Goal: Information Seeking & Learning: Learn about a topic

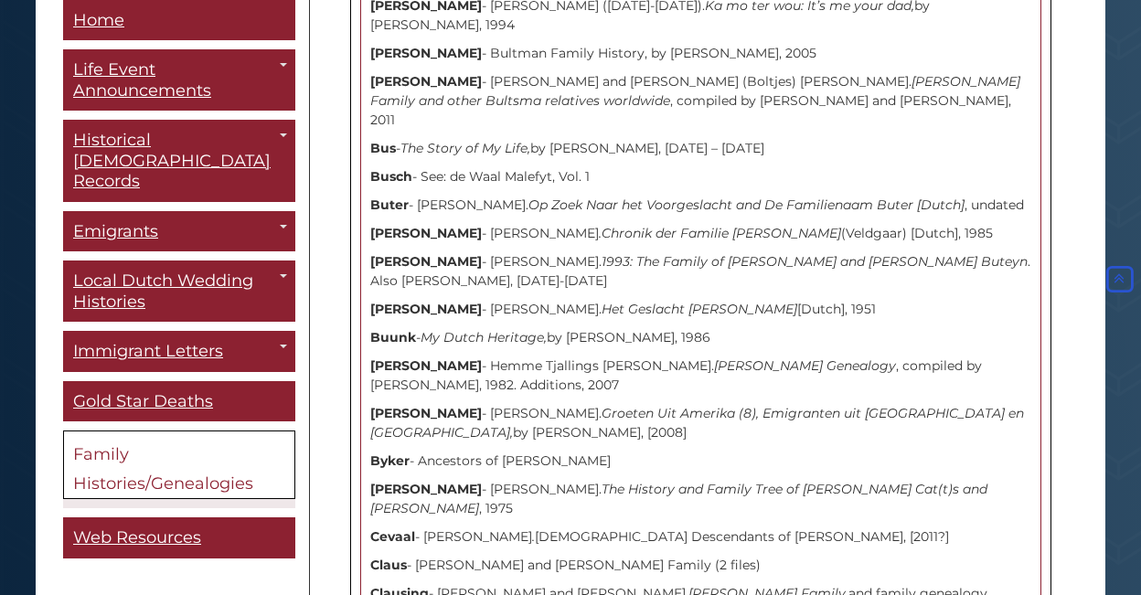
scroll to position [8025, 0]
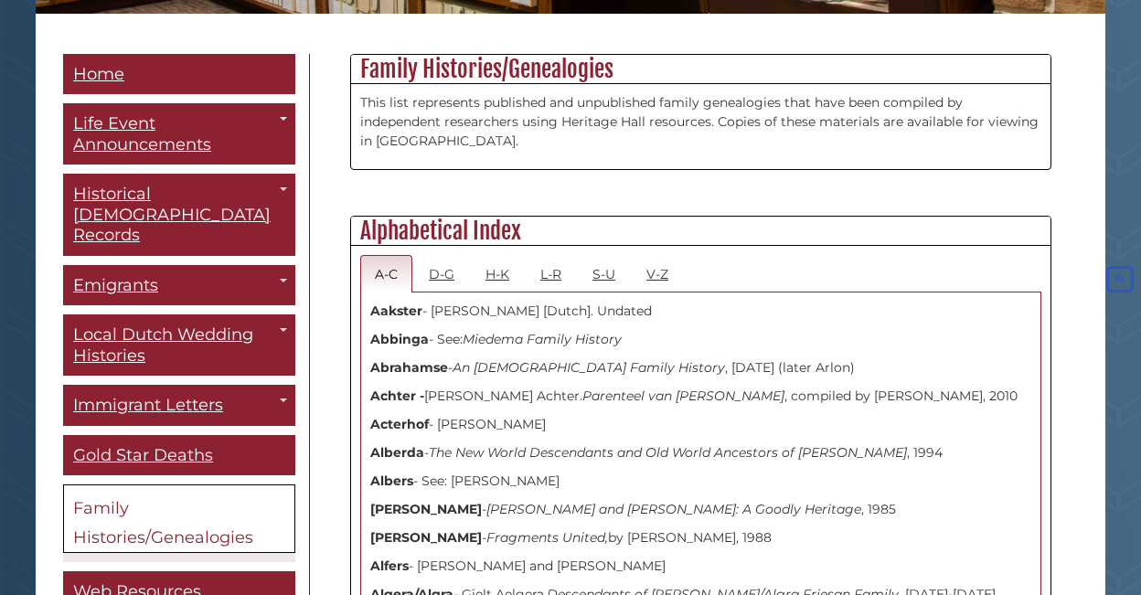
scroll to position [471, 0]
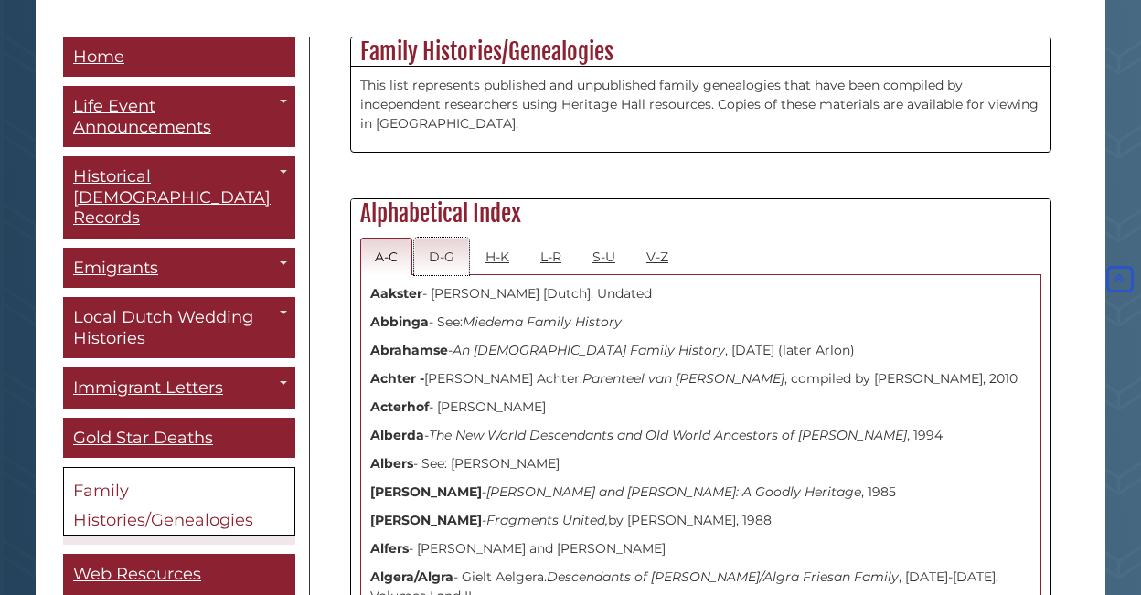
click at [445, 252] on link "D-G" at bounding box center [441, 257] width 55 height 38
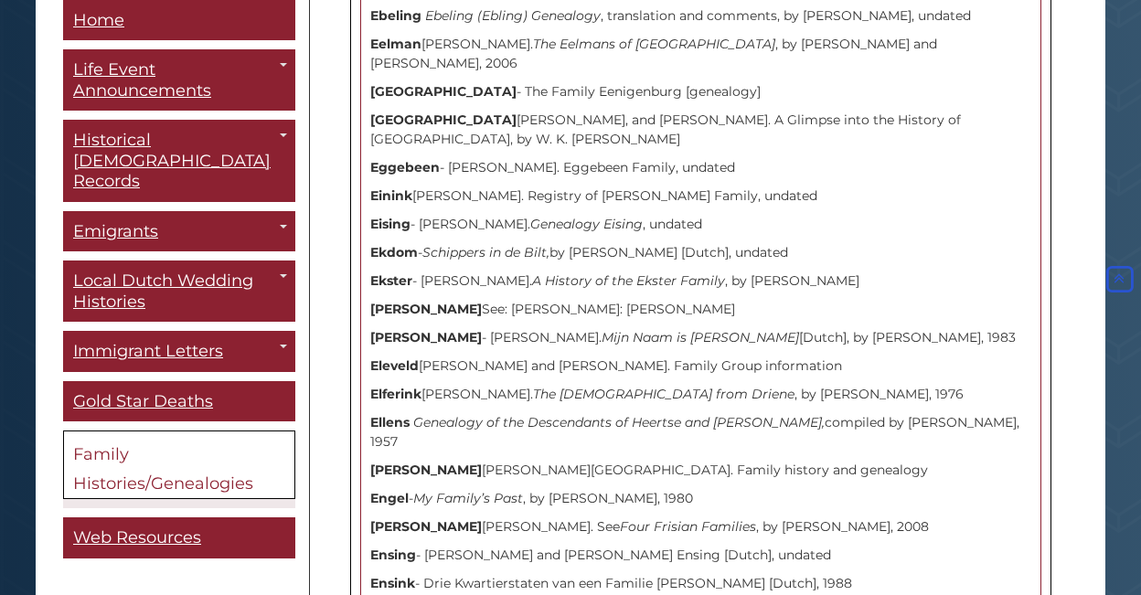
scroll to position [6682, 0]
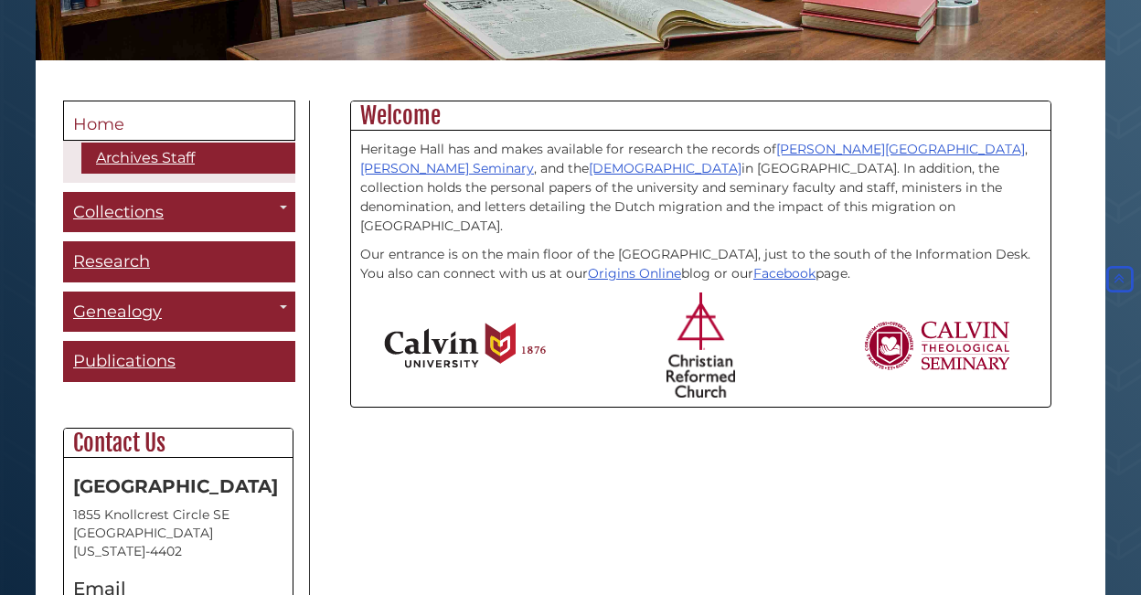
scroll to position [397, 0]
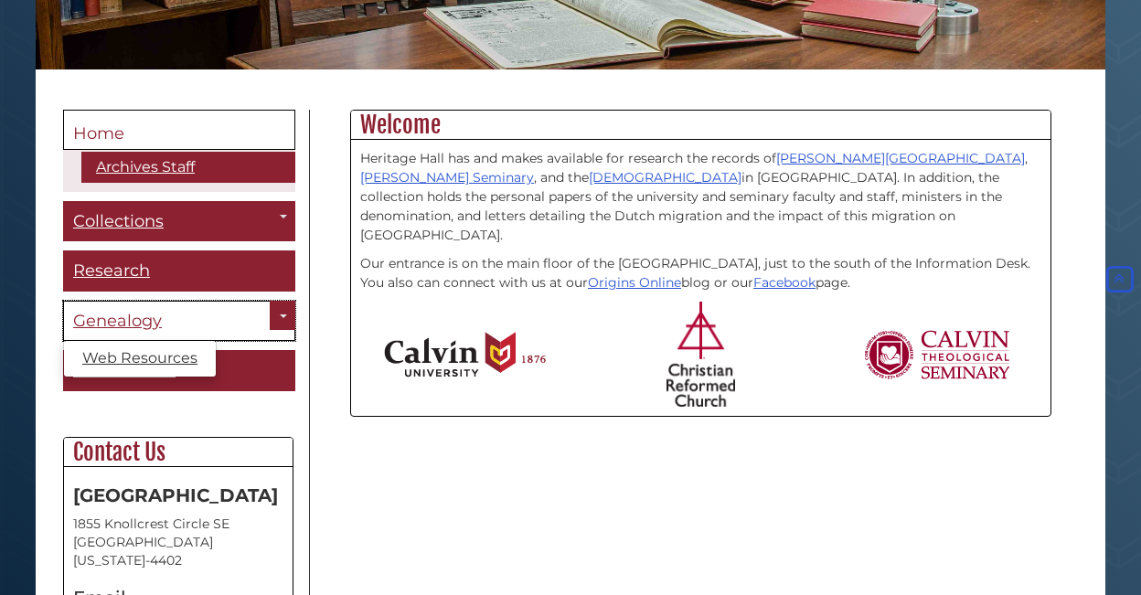
click at [120, 316] on span "Genealogy" at bounding box center [117, 321] width 89 height 20
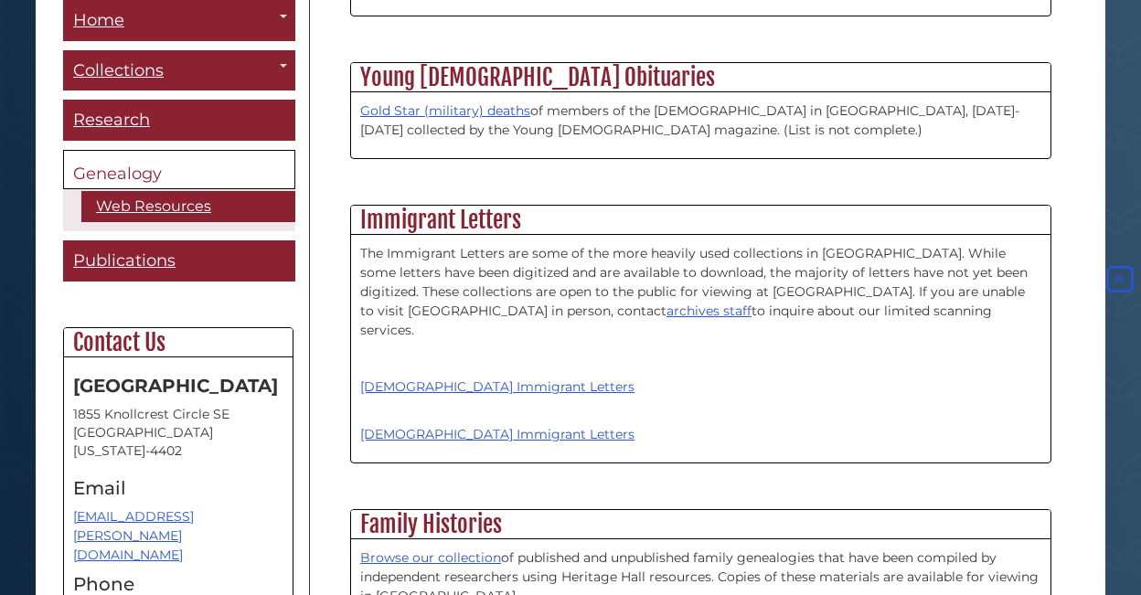
scroll to position [2442, 0]
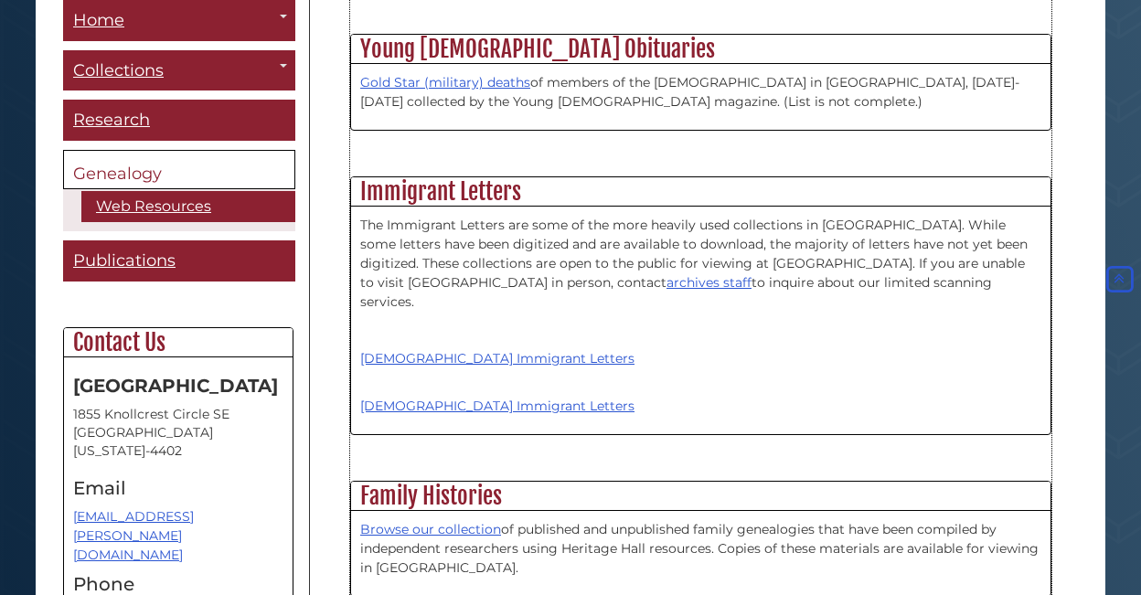
click at [470, 482] on h2 "Family Histories" at bounding box center [701, 496] width 700 height 29
click at [446, 521] on link "Browse our collection" at bounding box center [430, 529] width 141 height 16
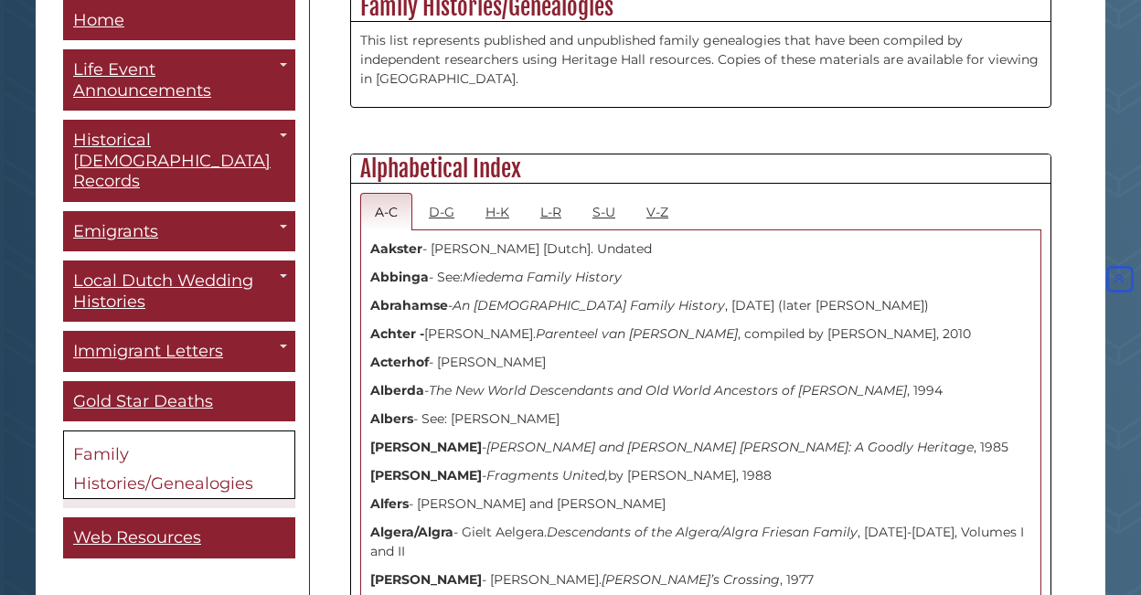
scroll to position [472, 0]
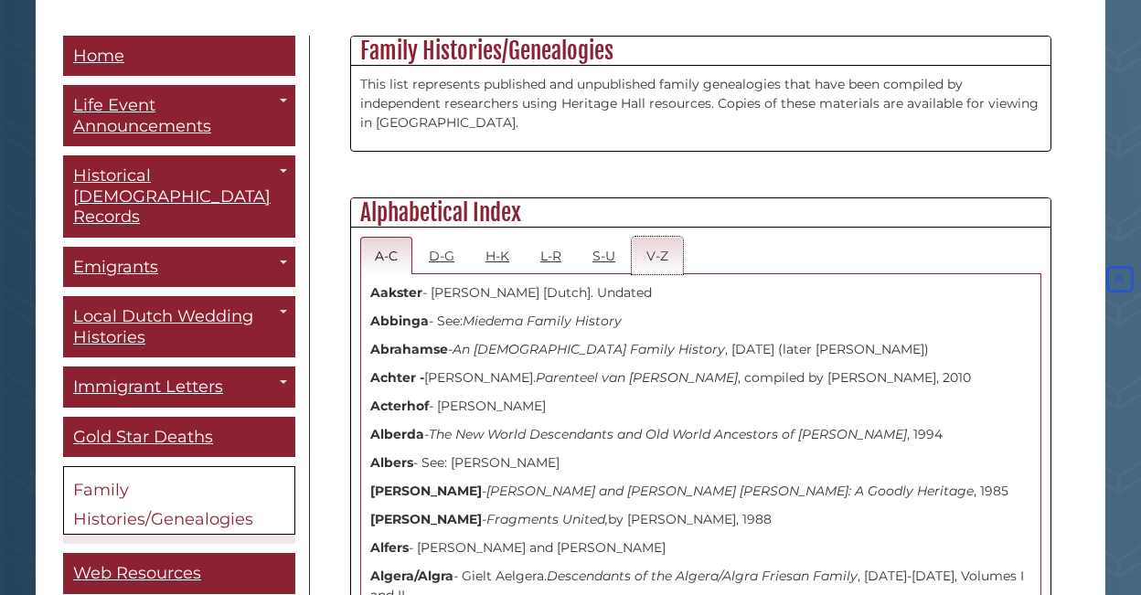
click at [661, 252] on link "V-Z" at bounding box center [657, 256] width 51 height 38
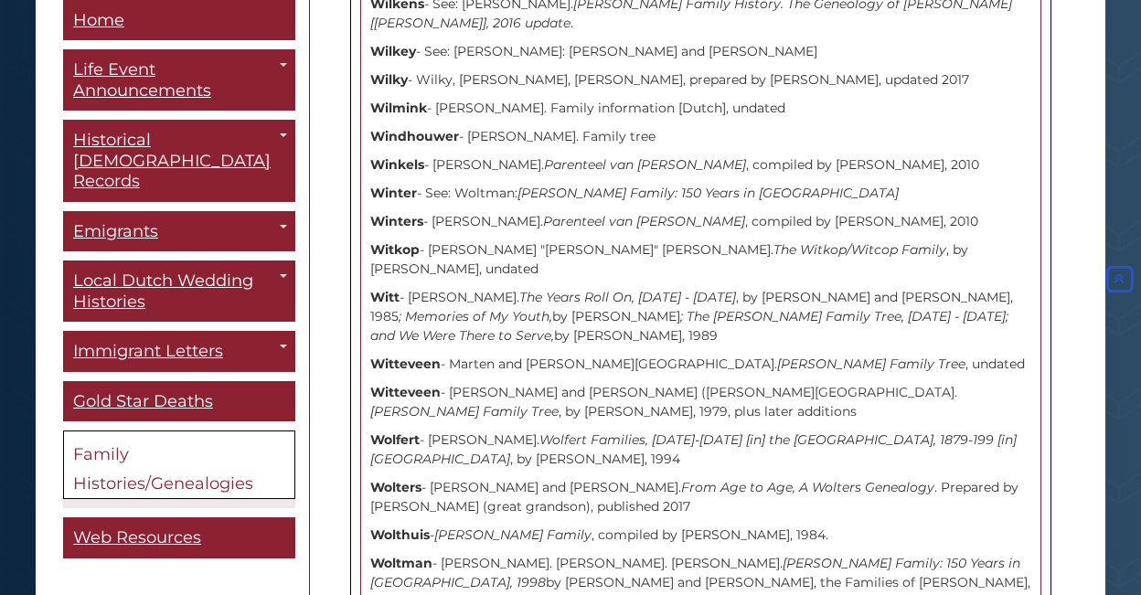
scroll to position [12088, 0]
